Goal: Information Seeking & Learning: Learn about a topic

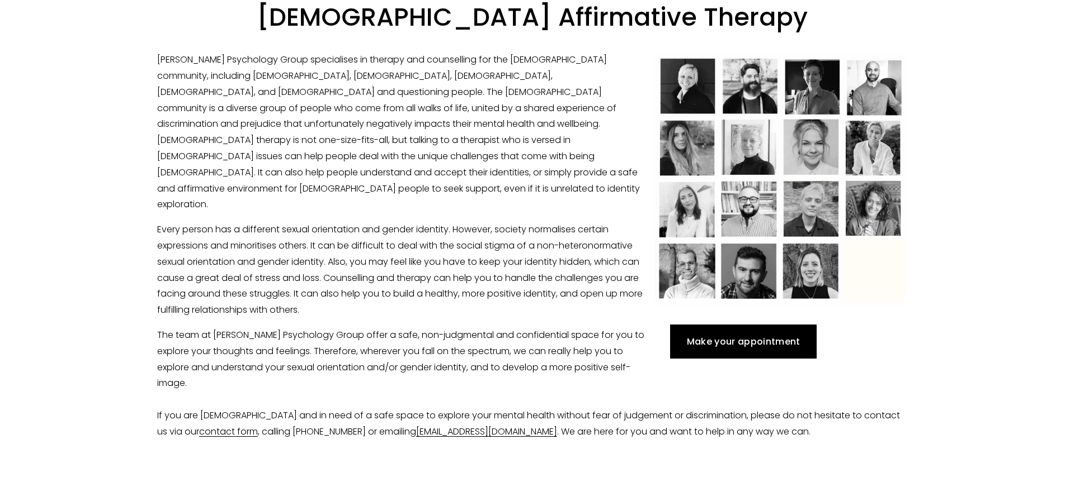
scroll to position [330, 0]
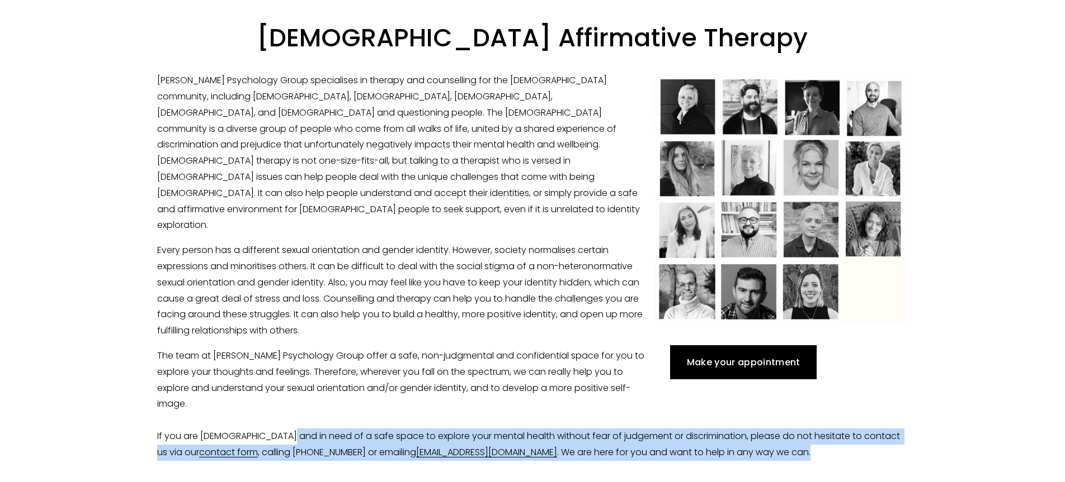
drag, startPoint x: 290, startPoint y: 410, endPoint x: 855, endPoint y: 424, distance: 566.0
click at [855, 424] on p "The team at Harrison Psychology Group offer a safe, non-judgmental and confiden…" at bounding box center [532, 404] width 750 height 113
click at [831, 423] on p "The team at Harrison Psychology Group offer a safe, non-judgmental and confiden…" at bounding box center [532, 404] width 750 height 113
drag, startPoint x: 833, startPoint y: 423, endPoint x: 87, endPoint y: 374, distance: 748.0
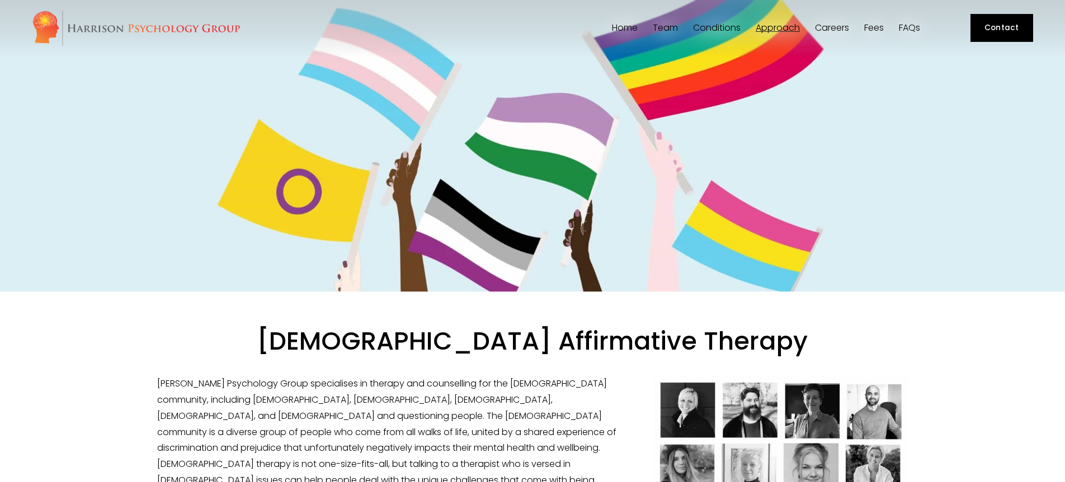
scroll to position [0, 0]
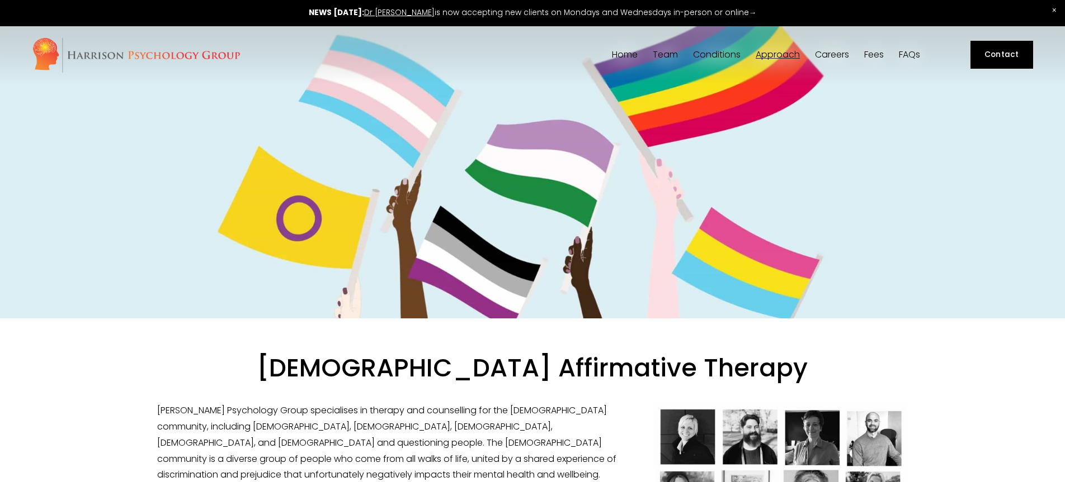
drag, startPoint x: 874, startPoint y: 54, endPoint x: 834, endPoint y: 69, distance: 42.5
click at [874, 54] on link "Fees" at bounding box center [874, 55] width 20 height 11
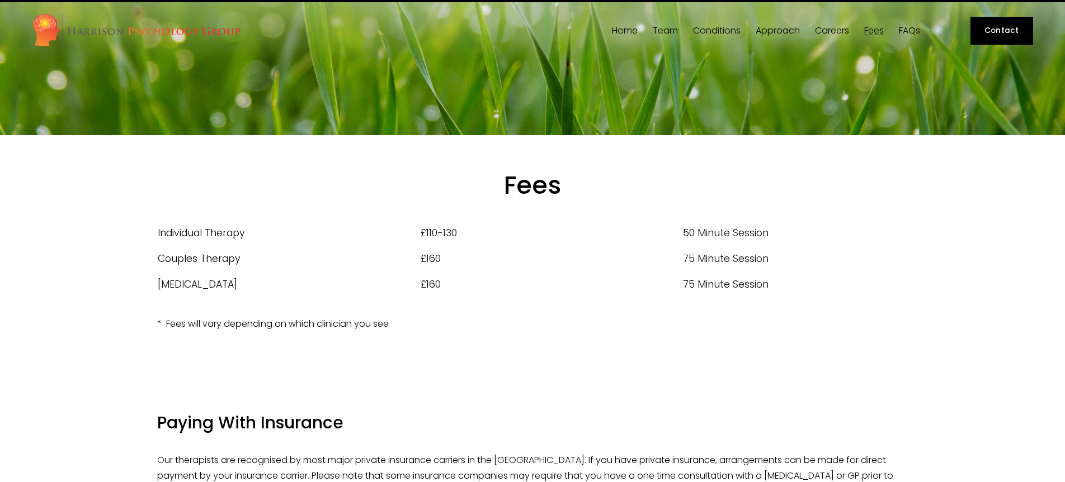
click at [532, 263] on td "£160" at bounding box center [551, 259] width 263 height 26
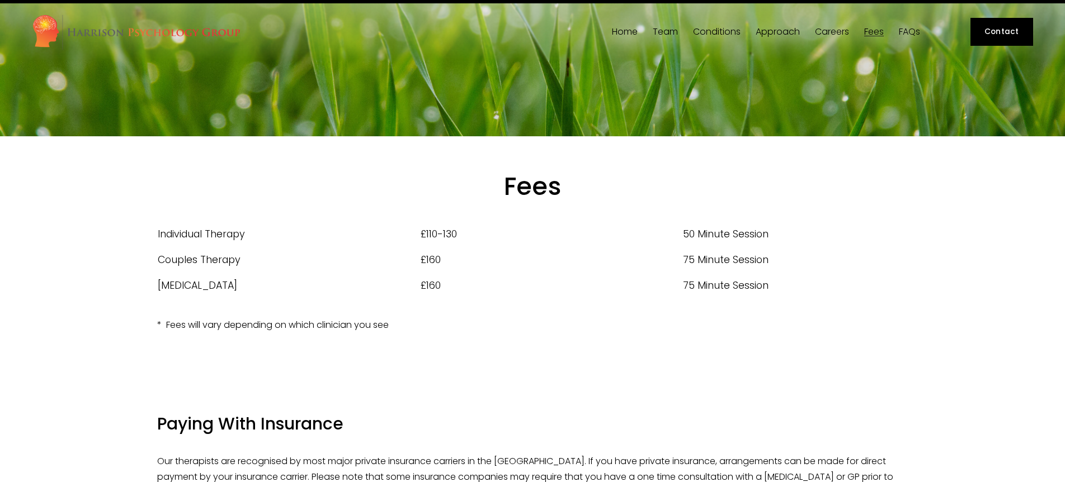
scroll to position [2, 0]
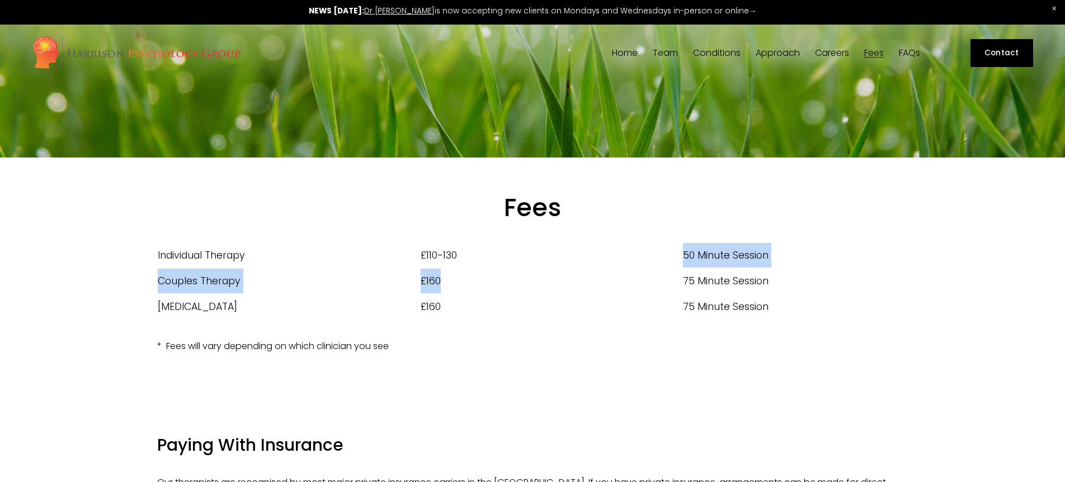
click at [533, 262] on tbody "Individual Therapy £110-130 50 Minute Session Couples Therapy £160 75 Minute Se…" at bounding box center [532, 281] width 750 height 77
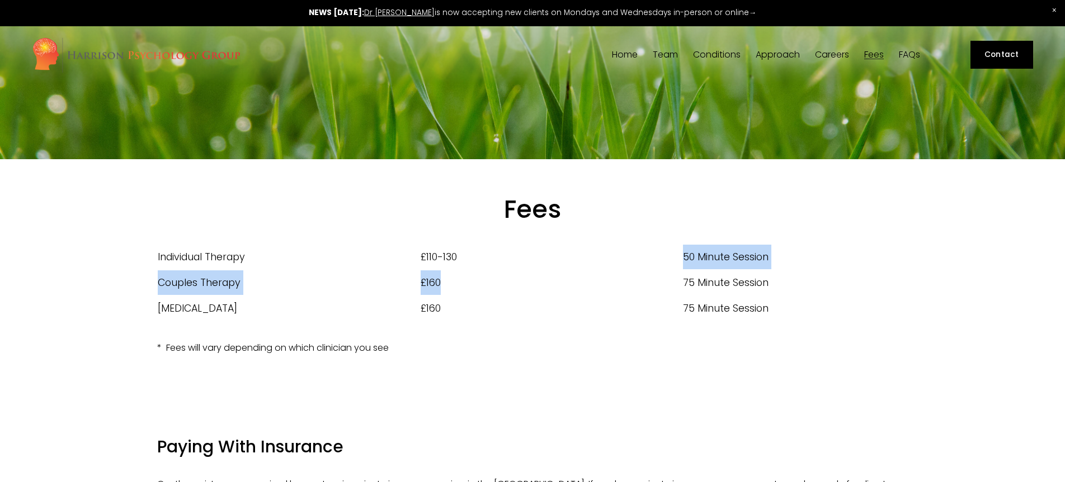
click at [533, 262] on td "£110-130" at bounding box center [551, 257] width 263 height 26
click at [627, 61] on div "Home Team Our Team Dr Siri MacIntyre-Harrison" at bounding box center [477, 55] width 890 height 36
click at [631, 56] on link "Home" at bounding box center [625, 55] width 26 height 11
